Goal: Check status: Check status

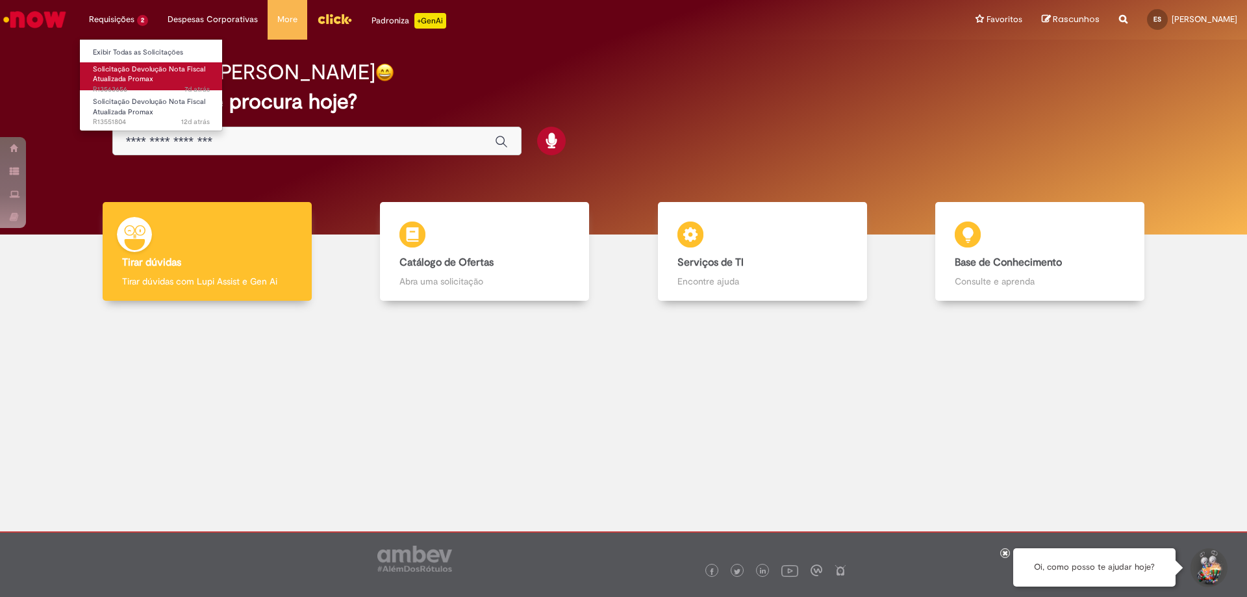
click at [140, 77] on span "Solicitação Devolução Nota Fiscal Atualizada Promax" at bounding box center [149, 74] width 112 height 20
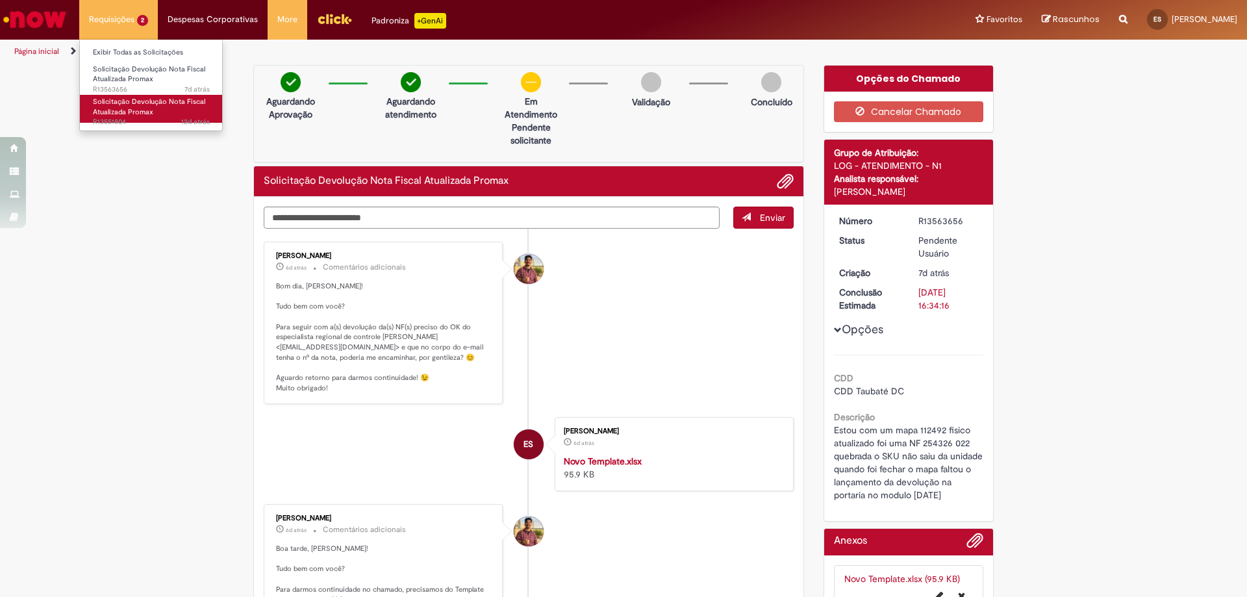
click at [147, 108] on span "Solicitação Devolução Nota Fiscal Atualizada Promax" at bounding box center [149, 107] width 112 height 20
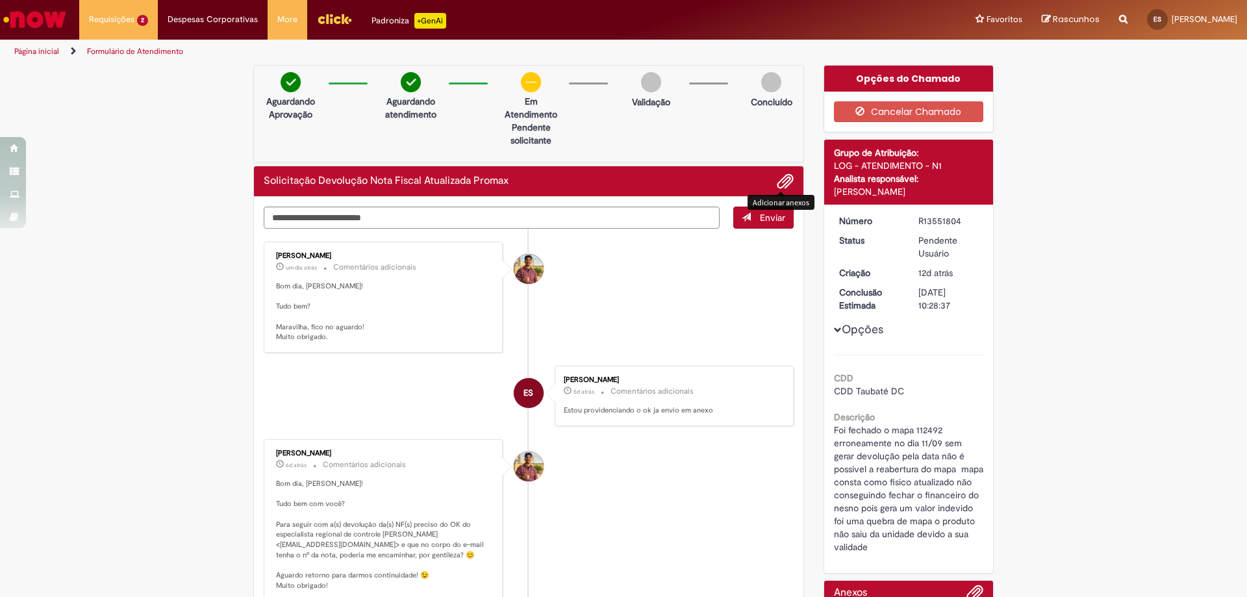
click at [782, 178] on span "Adicionar anexos" at bounding box center [786, 182] width 16 height 16
click at [787, 177] on span "Adicionar anexos" at bounding box center [786, 182] width 16 height 16
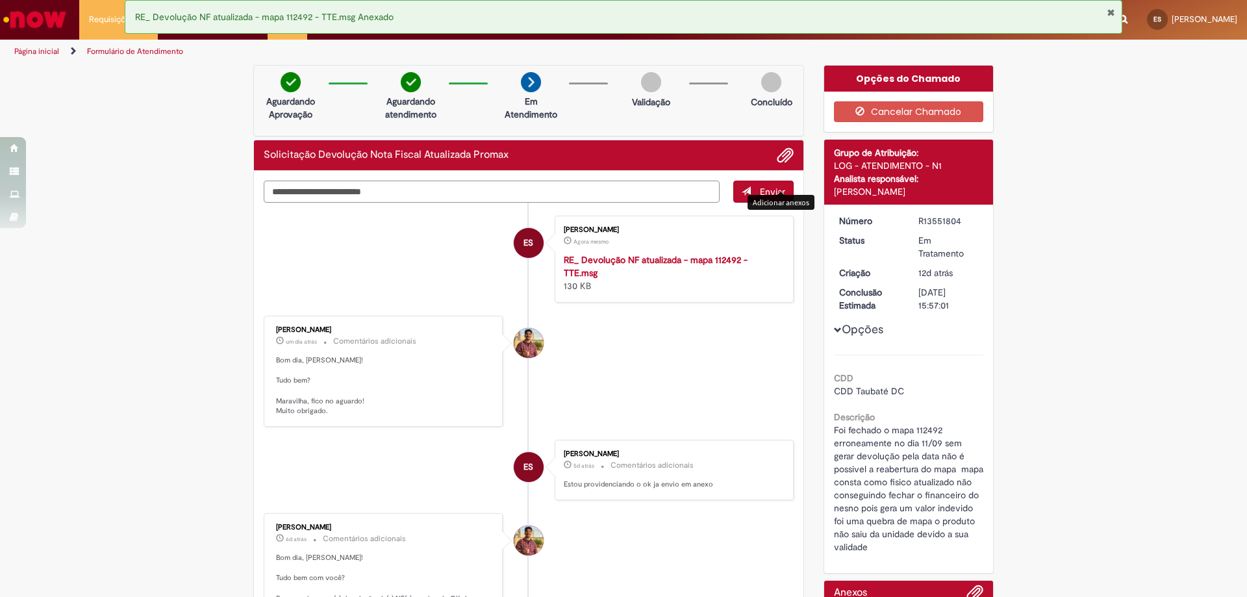
click at [374, 192] on textarea "Digite sua mensagem aqui..." at bounding box center [492, 192] width 456 height 22
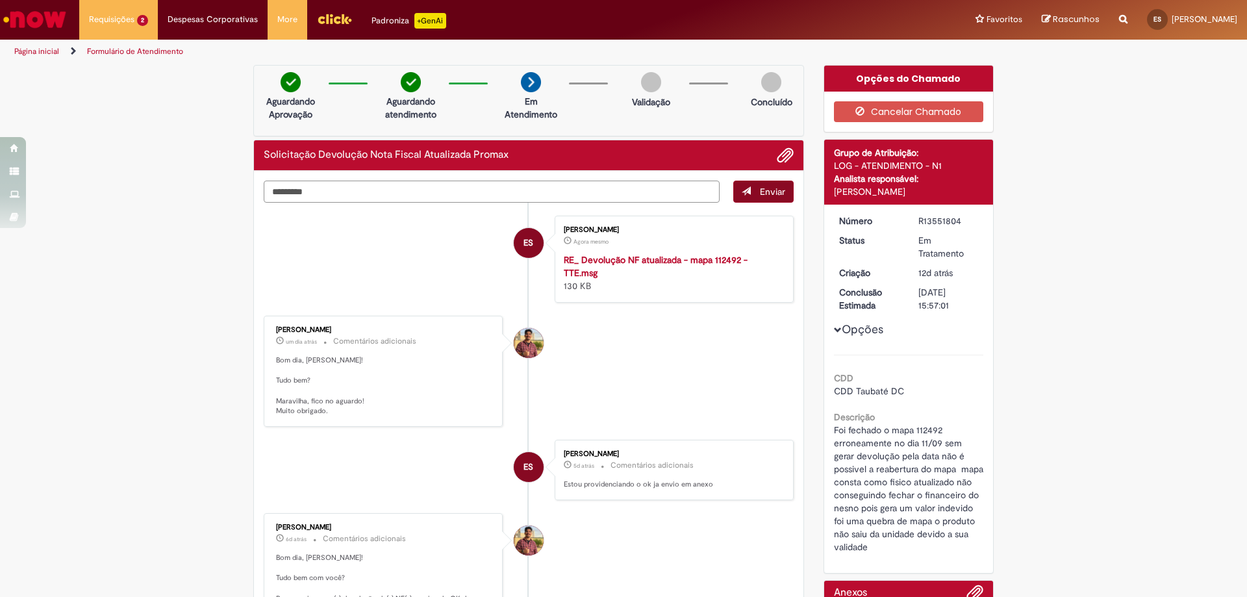
type textarea "********"
click at [745, 194] on span "submit" at bounding box center [746, 190] width 9 height 9
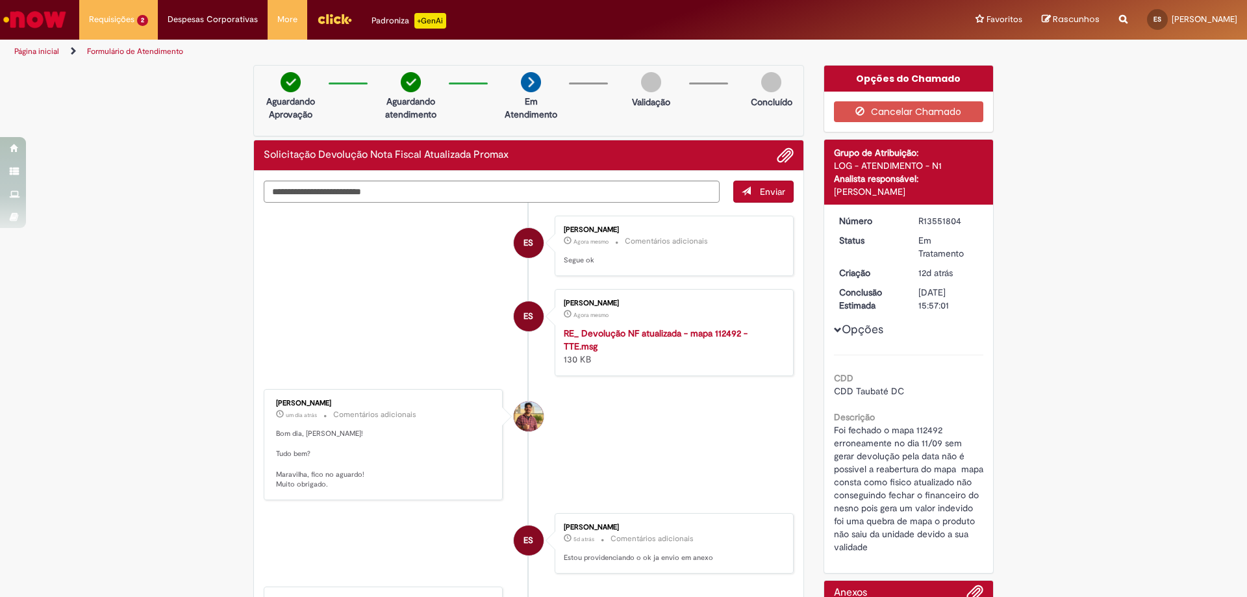
drag, startPoint x: 351, startPoint y: 405, endPoint x: 265, endPoint y: 403, distance: 85.8
click at [268, 403] on div "[PERSON_NAME] um dia atrás um dia atrás Comentários adicionais Bom dia, [PERSON…" at bounding box center [383, 444] width 231 height 103
copy div "[PERSON_NAME]"
drag, startPoint x: 961, startPoint y: 220, endPoint x: 907, endPoint y: 222, distance: 53.9
click at [909, 222] on dd "R13551804" at bounding box center [949, 220] width 80 height 13
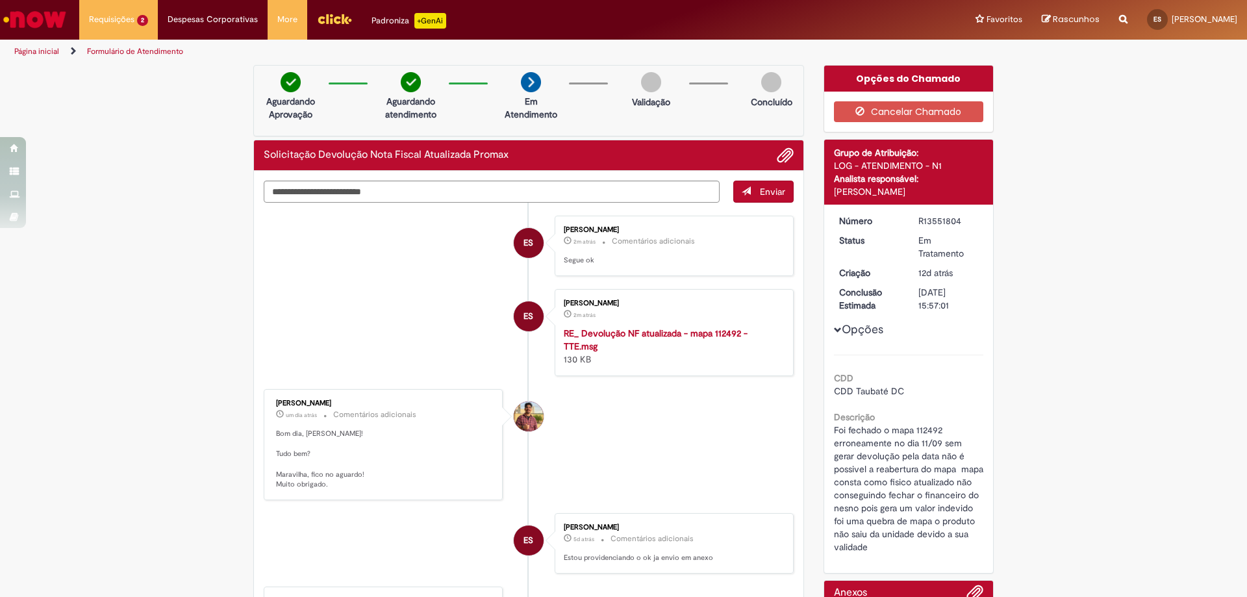
copy div "R13551804"
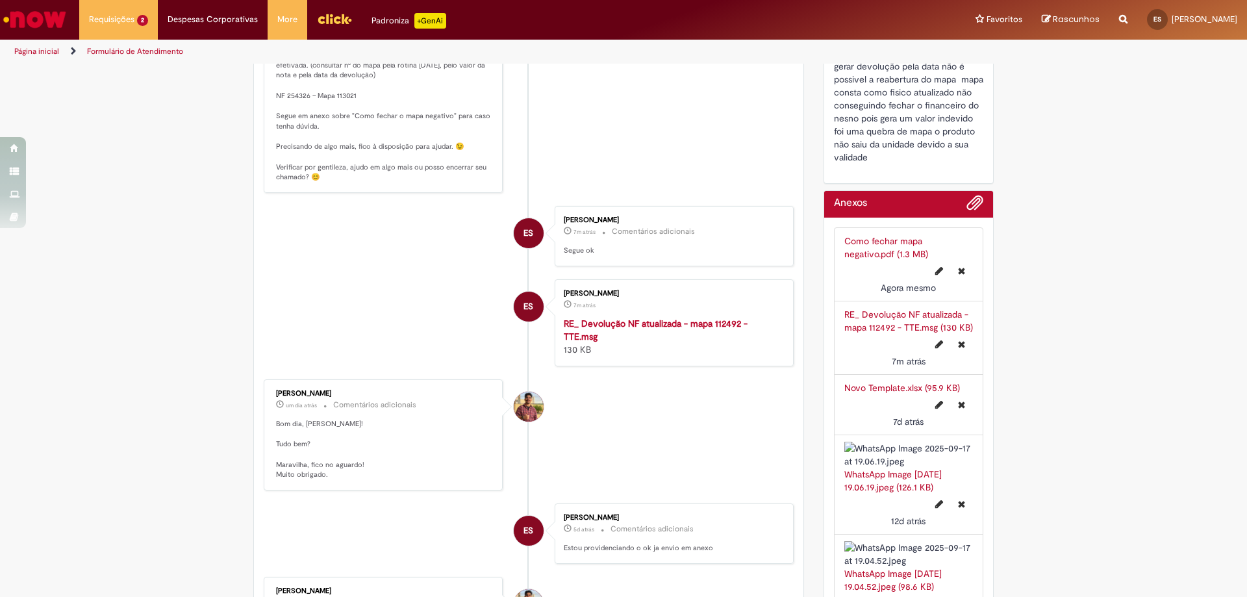
scroll to position [195, 0]
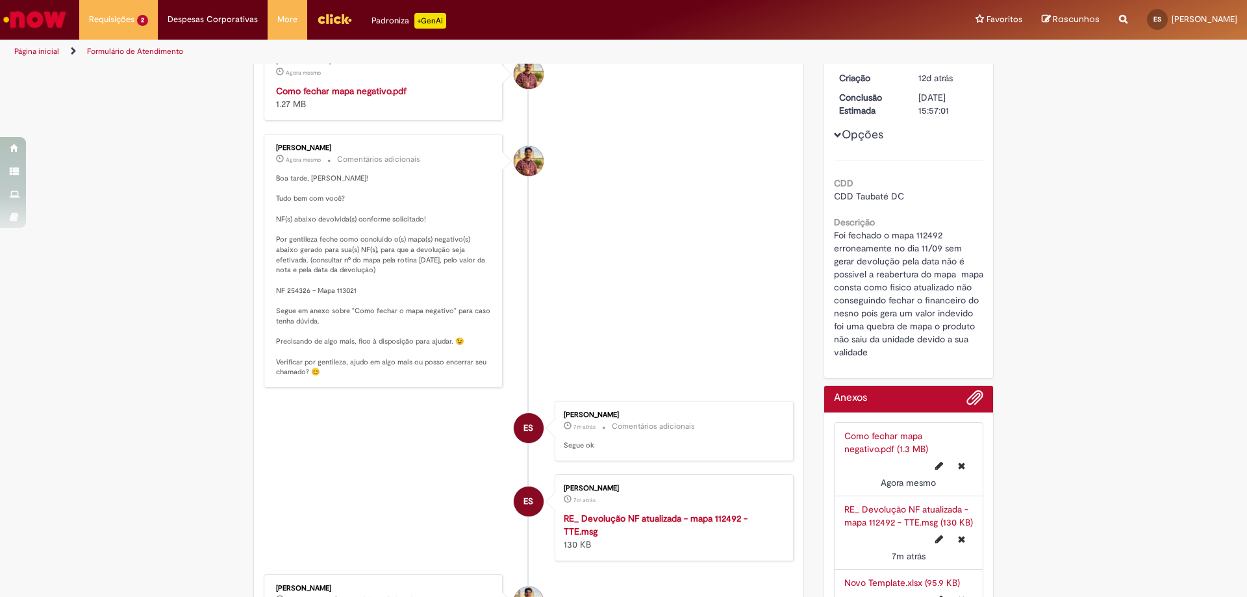
click at [331, 94] on strong "Como fechar mapa negativo.pdf" at bounding box center [341, 91] width 131 height 12
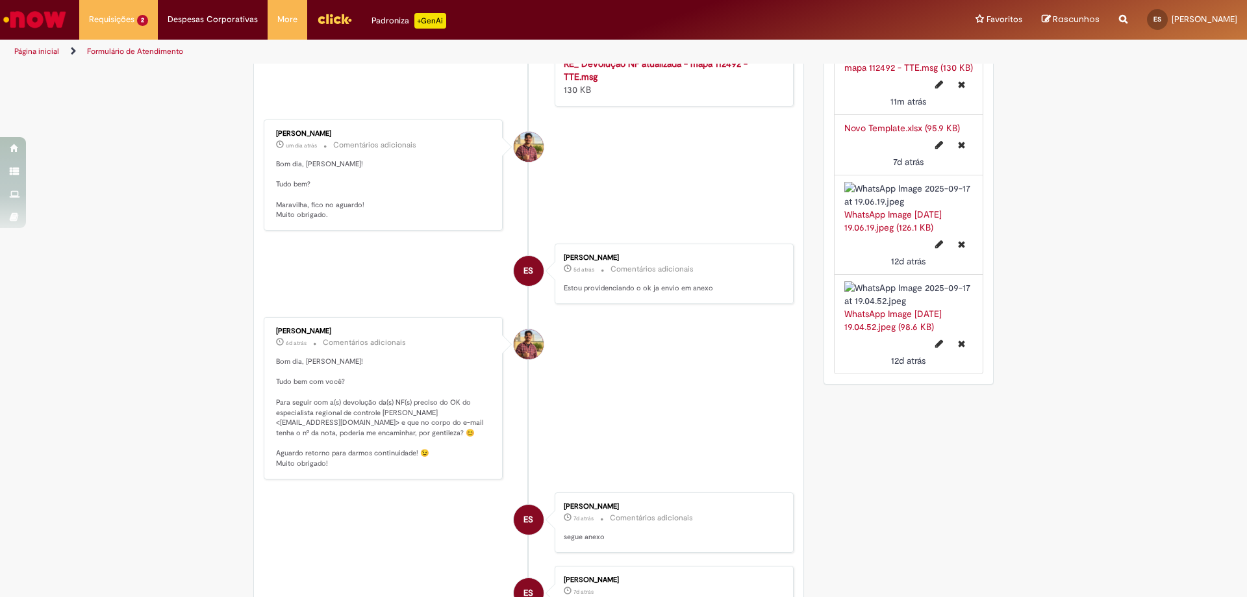
scroll to position [780, 0]
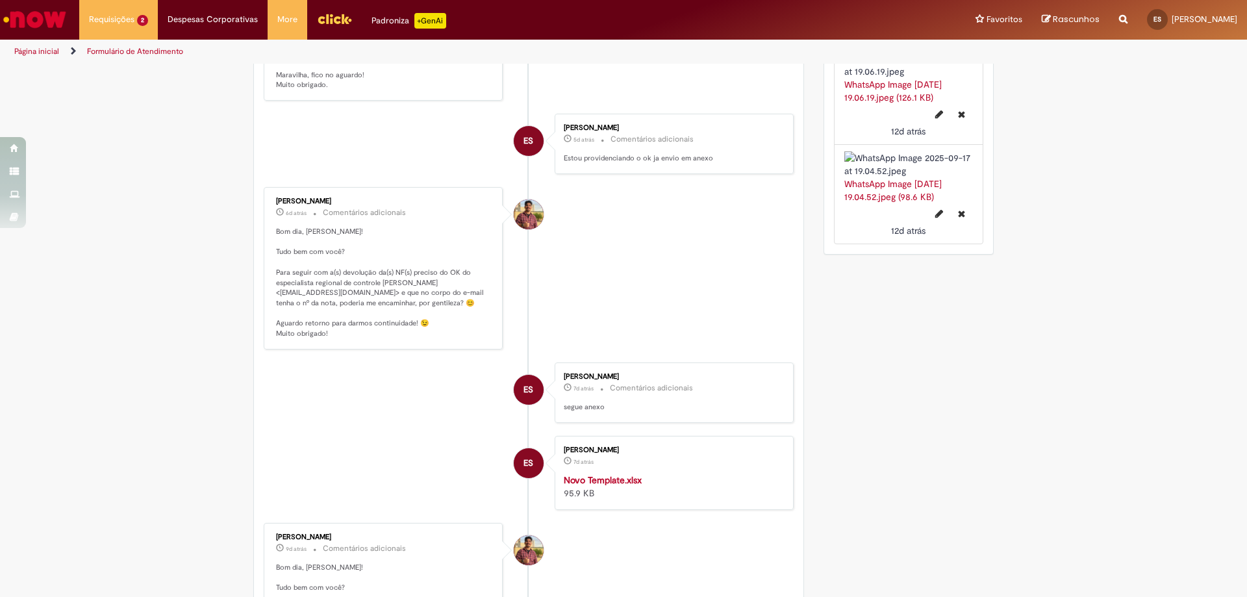
click at [904, 177] on img at bounding box center [908, 164] width 129 height 26
click at [917, 203] on link "WhatsApp Image [DATE] 19.04.52.jpeg (98.6 KB)" at bounding box center [892, 190] width 97 height 25
click at [893, 203] on div "WhatsApp Image [DATE] 19.04.52.jpeg (98.6 KB)" at bounding box center [908, 190] width 129 height 26
click at [907, 203] on link "WhatsApp Image [DATE] 19.04.52.jpeg (98.6 KB)" at bounding box center [892, 190] width 97 height 25
click at [919, 203] on link "WhatsApp Image [DATE] 19.04.52.jpeg (98.6 KB)" at bounding box center [892, 190] width 97 height 25
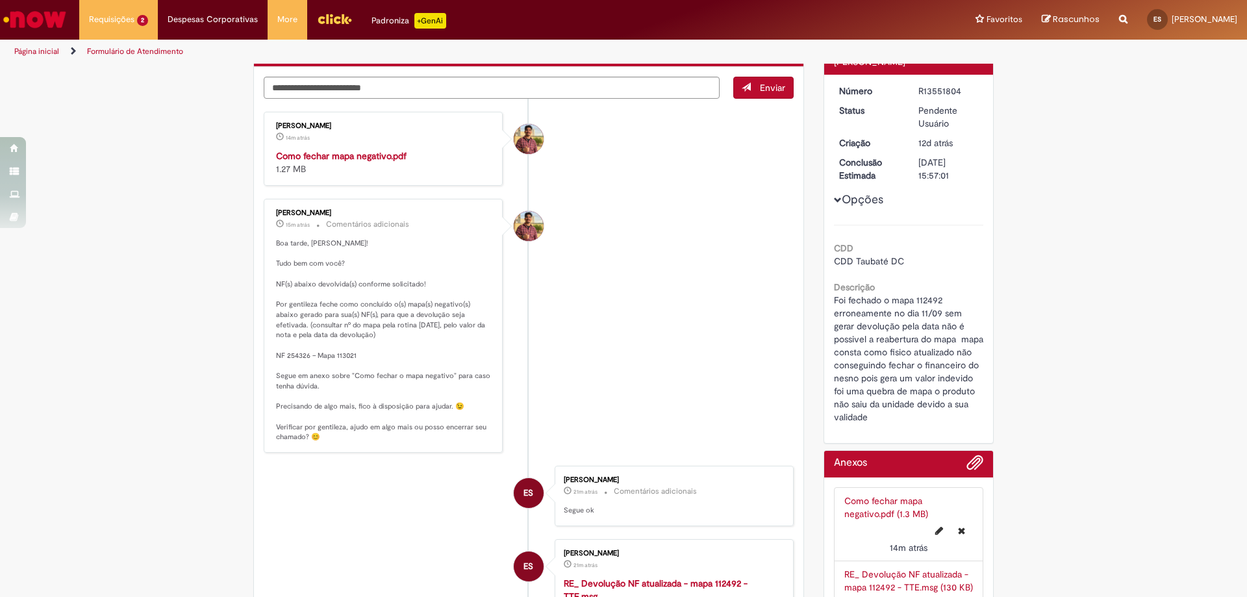
scroll to position [0, 0]
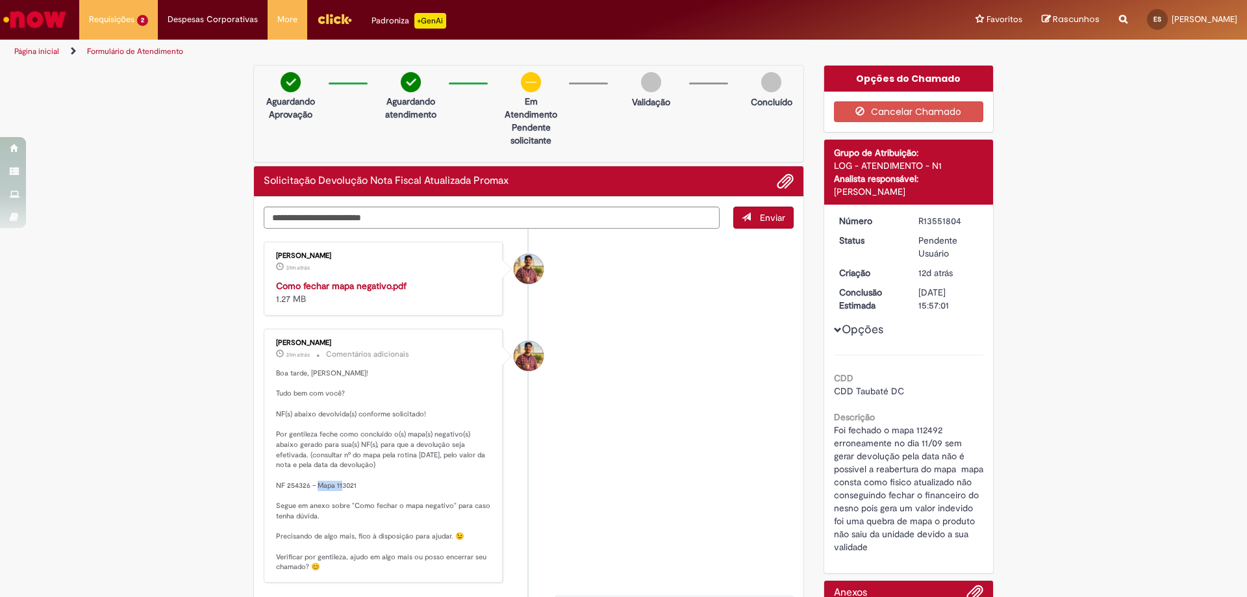
drag, startPoint x: 355, startPoint y: 484, endPoint x: 331, endPoint y: 490, distance: 24.7
click at [331, 490] on p "Boa tarde, [PERSON_NAME]! Tudo bem com você? NF(s) abaixo devolvida(s) conforme…" at bounding box center [384, 470] width 216 height 204
click at [363, 489] on p "Boa tarde, [PERSON_NAME]! Tudo bem com você? NF(s) abaixo devolvida(s) conforme…" at bounding box center [384, 470] width 216 height 204
drag, startPoint x: 333, startPoint y: 485, endPoint x: 360, endPoint y: 484, distance: 27.3
click at [360, 484] on p "Boa tarde, [PERSON_NAME]! Tudo bem com você? NF(s) abaixo devolvida(s) conforme…" at bounding box center [384, 470] width 216 height 204
